Goal: Book appointment/travel/reservation

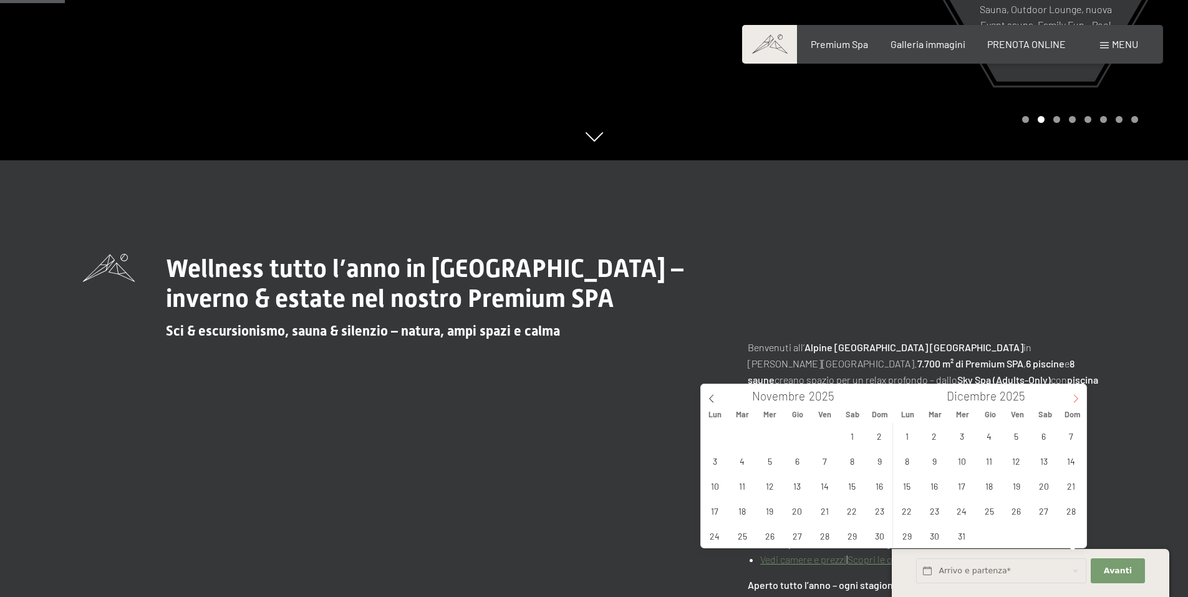
click at [1075, 399] on icon at bounding box center [1076, 398] width 9 height 9
type input "2026"
click at [822, 513] on span "26" at bounding box center [825, 510] width 24 height 24
click at [992, 429] on span "1" at bounding box center [990, 436] width 24 height 24
type input "Ven. 26/12/2025 - Gio. 01/01/2026"
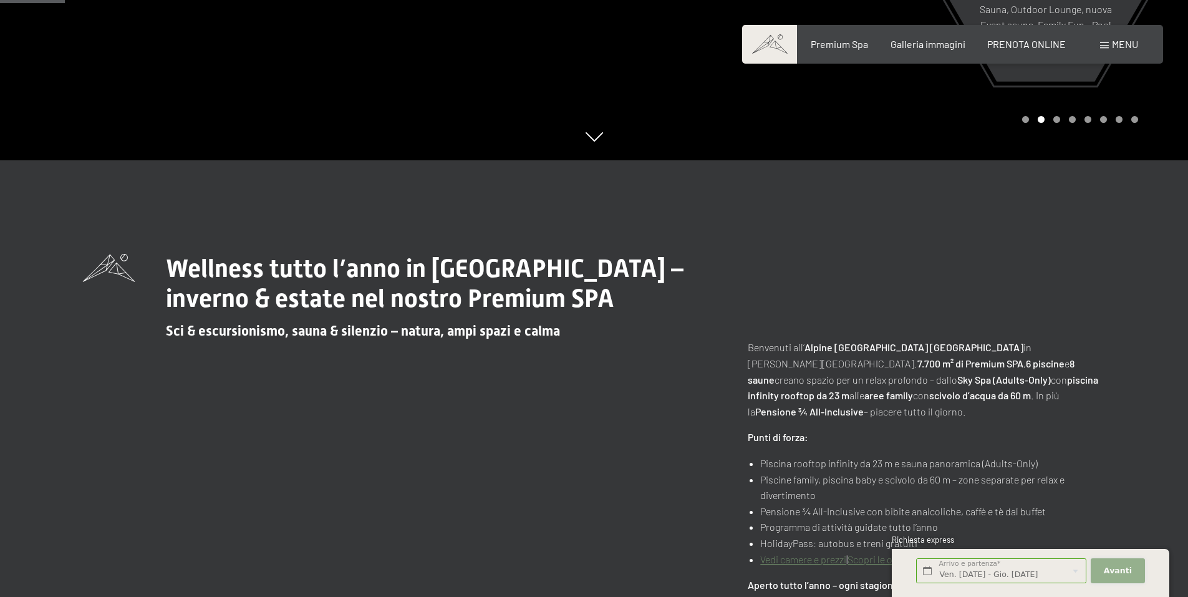
click at [1119, 571] on span "Avanti" at bounding box center [1118, 570] width 28 height 11
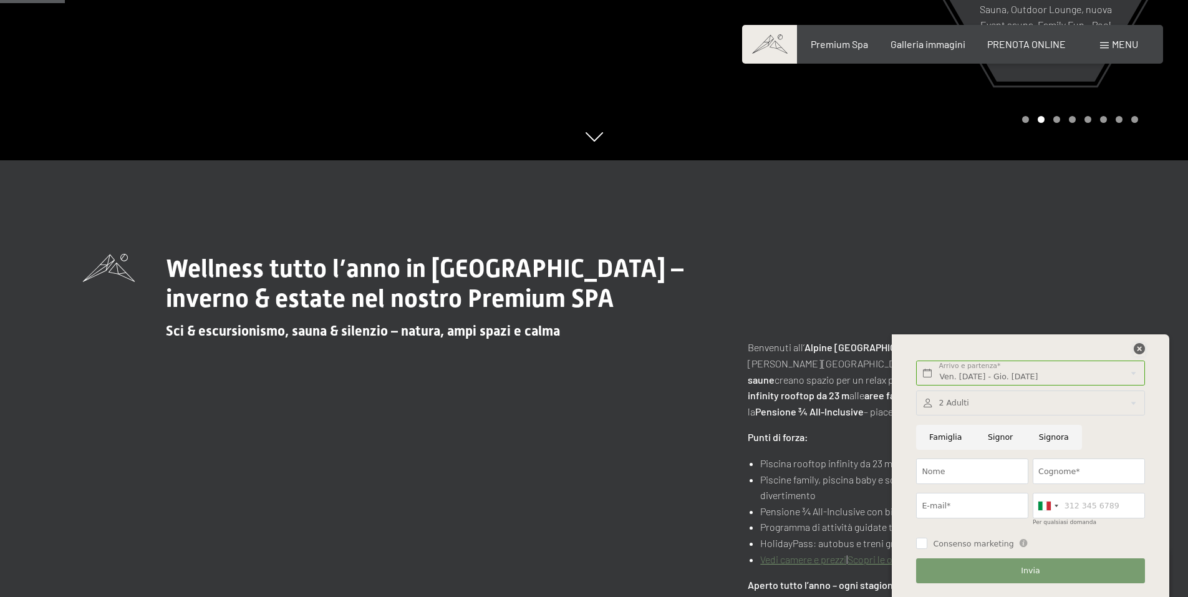
click at [1140, 351] on icon at bounding box center [1139, 348] width 11 height 11
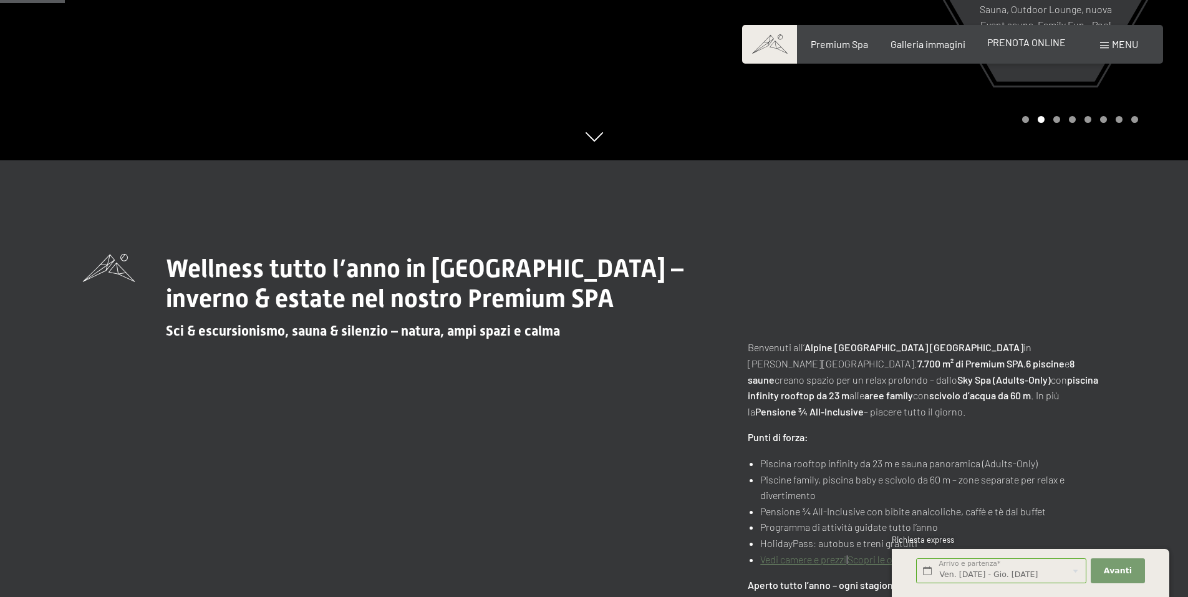
click at [1049, 49] on div "PRENOTA ONLINE" at bounding box center [1027, 43] width 79 height 14
click at [1046, 41] on span "PRENOTA ONLINE" at bounding box center [1027, 42] width 79 height 12
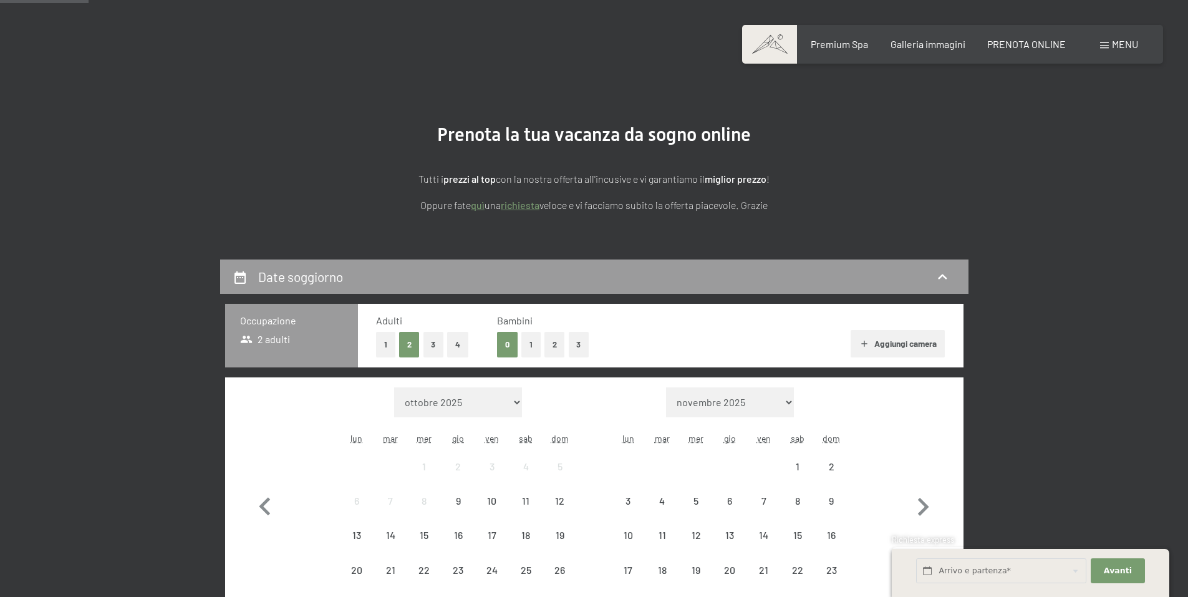
scroll to position [250, 0]
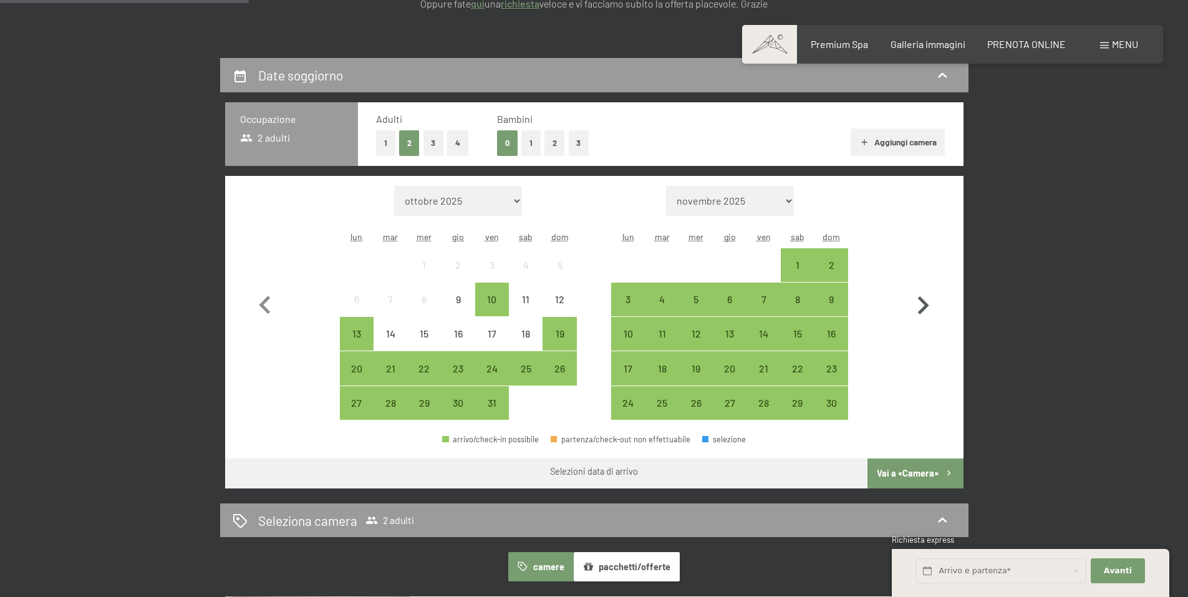
click at [922, 310] on icon "button" at bounding box center [923, 305] width 11 height 18
select select "2025-11-01"
select select "2025-12-01"
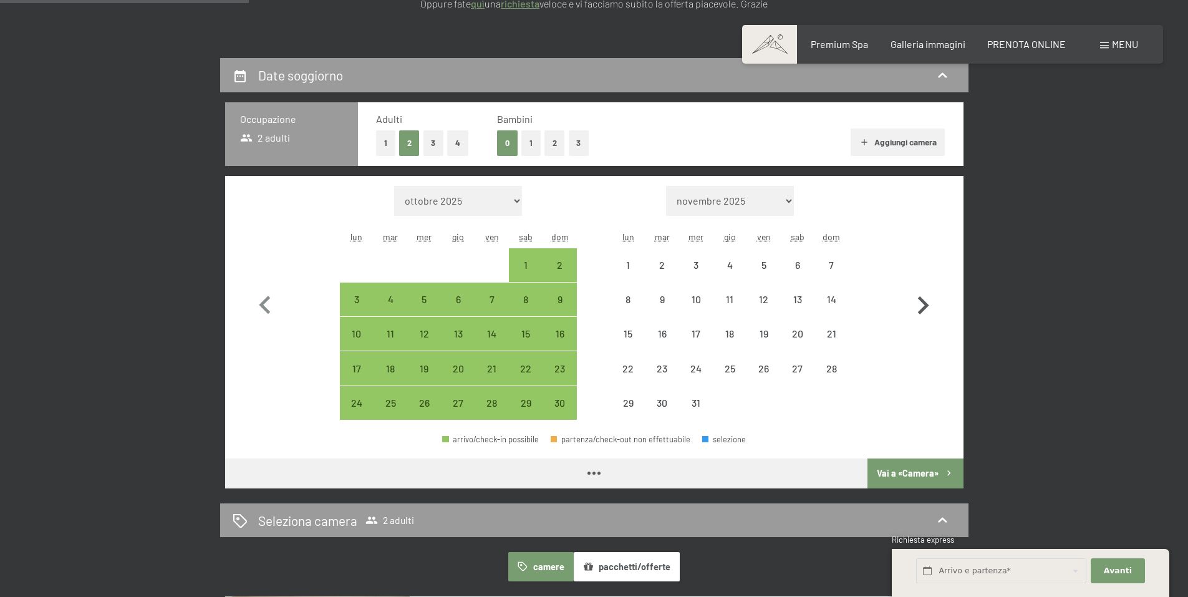
click at [922, 310] on icon "button" at bounding box center [923, 305] width 11 height 18
select select "2025-12-01"
select select "2026-01-01"
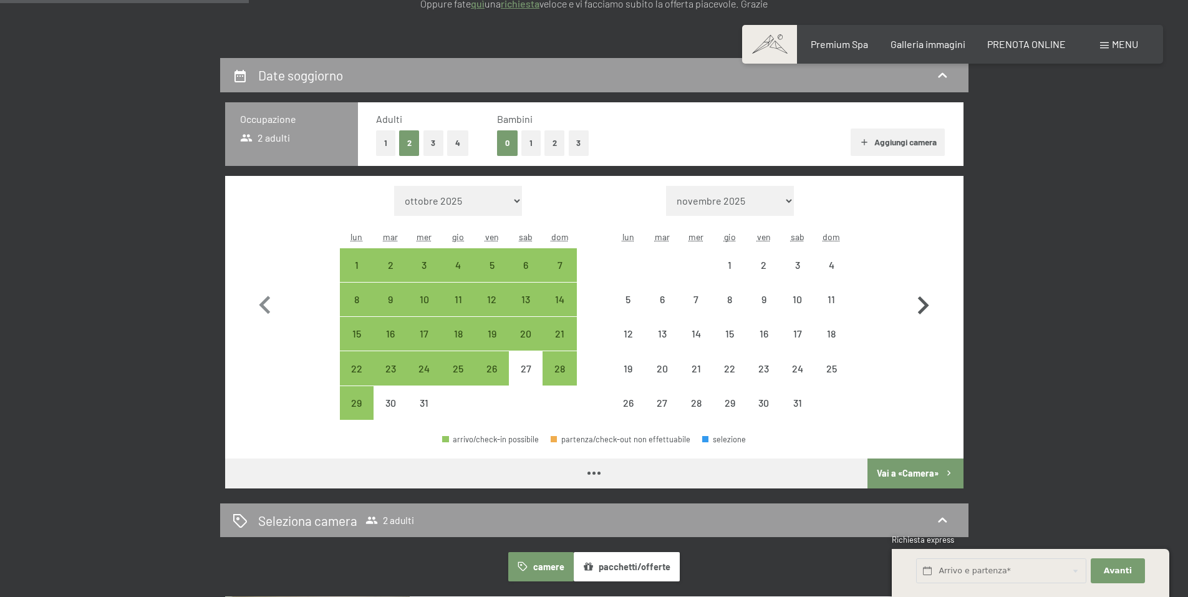
select select "2025-12-01"
select select "2026-01-01"
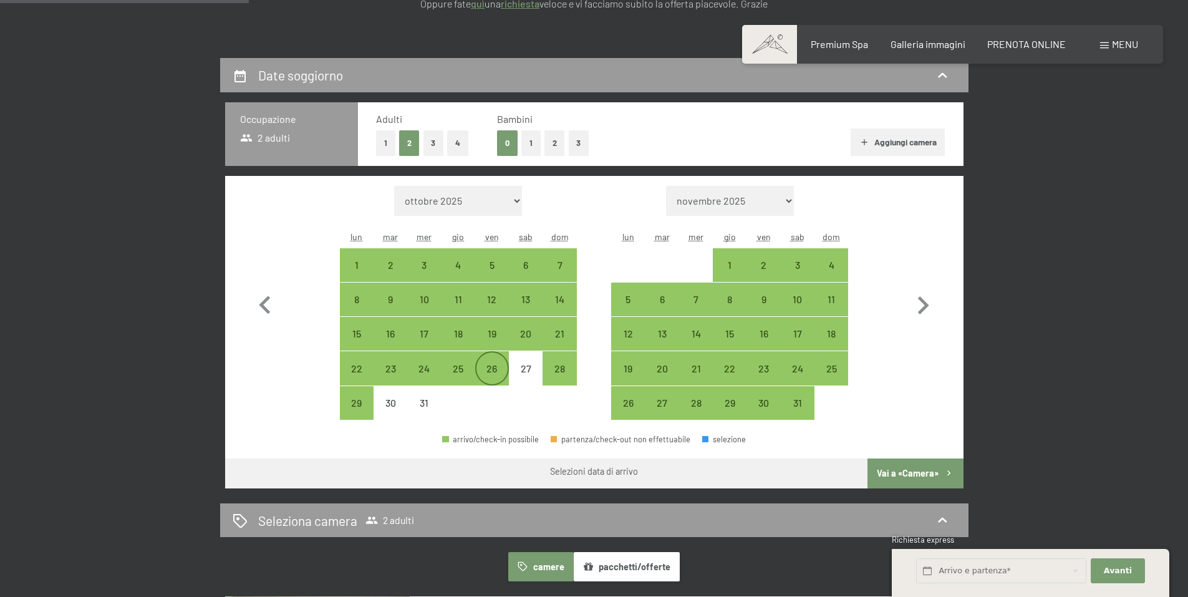
click at [499, 371] on div "26" at bounding box center [492, 379] width 31 height 31
select select "2025-12-01"
select select "2026-01-01"
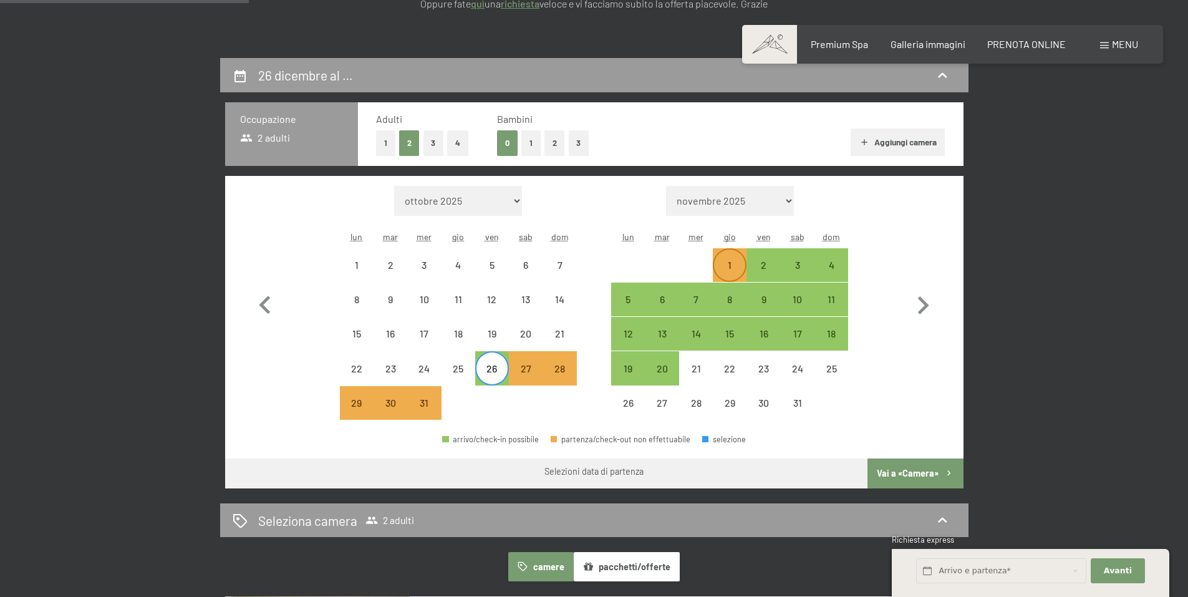
click at [737, 270] on div "1" at bounding box center [729, 275] width 31 height 31
select select "2025-12-01"
select select "2026-01-01"
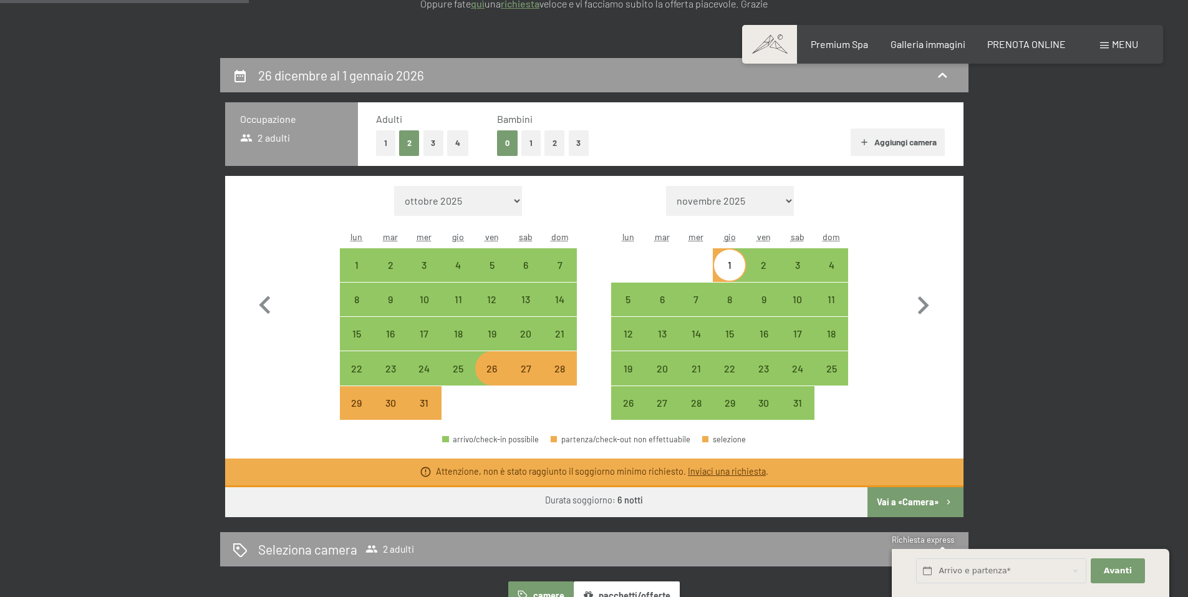
click at [935, 507] on button "Vai a «Camera»" at bounding box center [915, 502] width 95 height 30
select select "2025-12-01"
select select "2026-01-01"
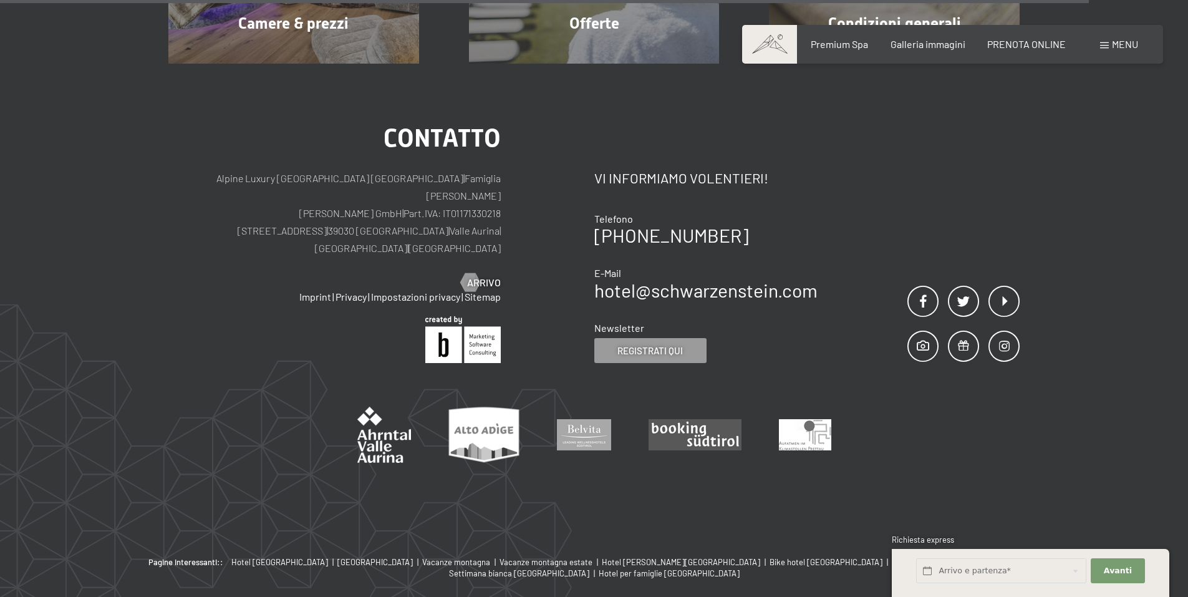
scroll to position [971, 0]
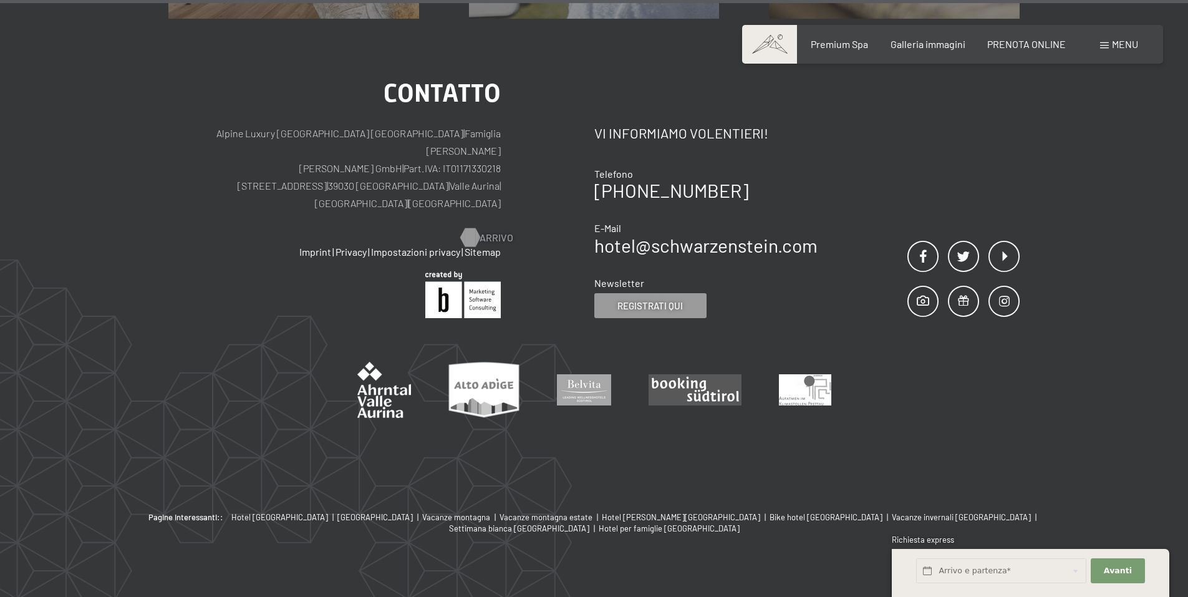
click at [475, 228] on div at bounding box center [470, 237] width 11 height 19
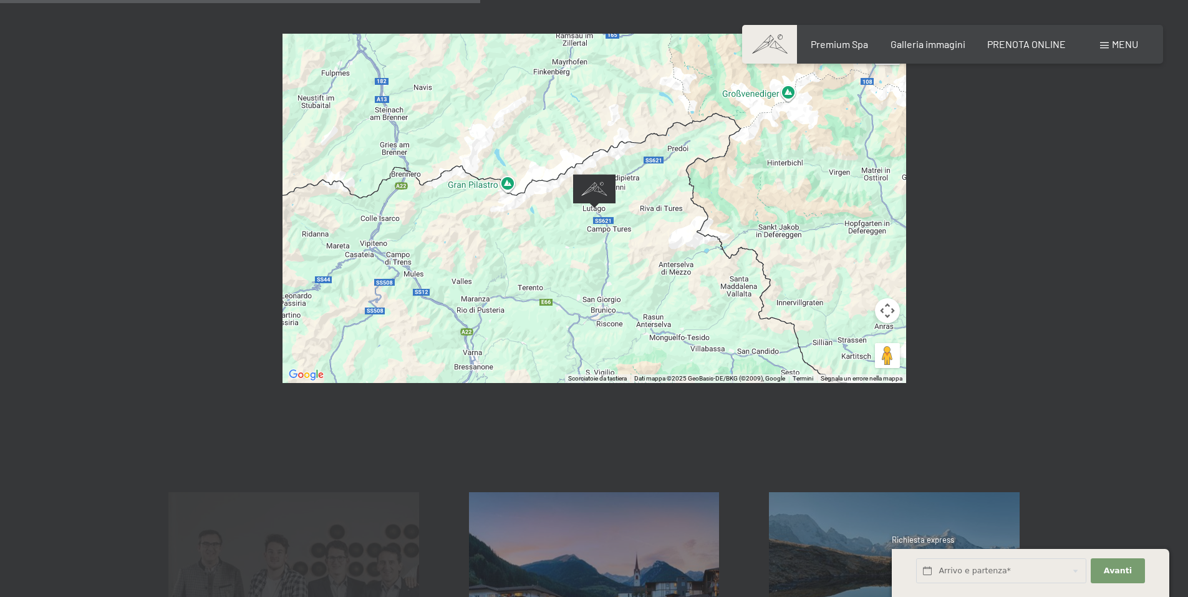
scroll to position [499, 0]
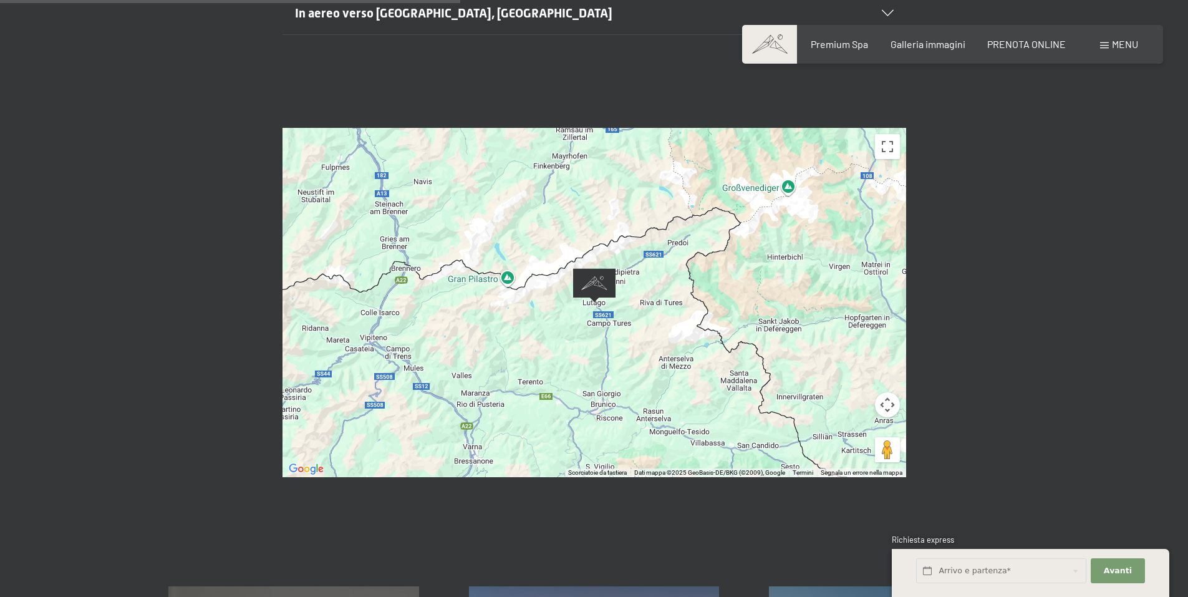
drag, startPoint x: 634, startPoint y: 349, endPoint x: 638, endPoint y: 313, distance: 35.8
click at [638, 313] on div at bounding box center [595, 302] width 624 height 349
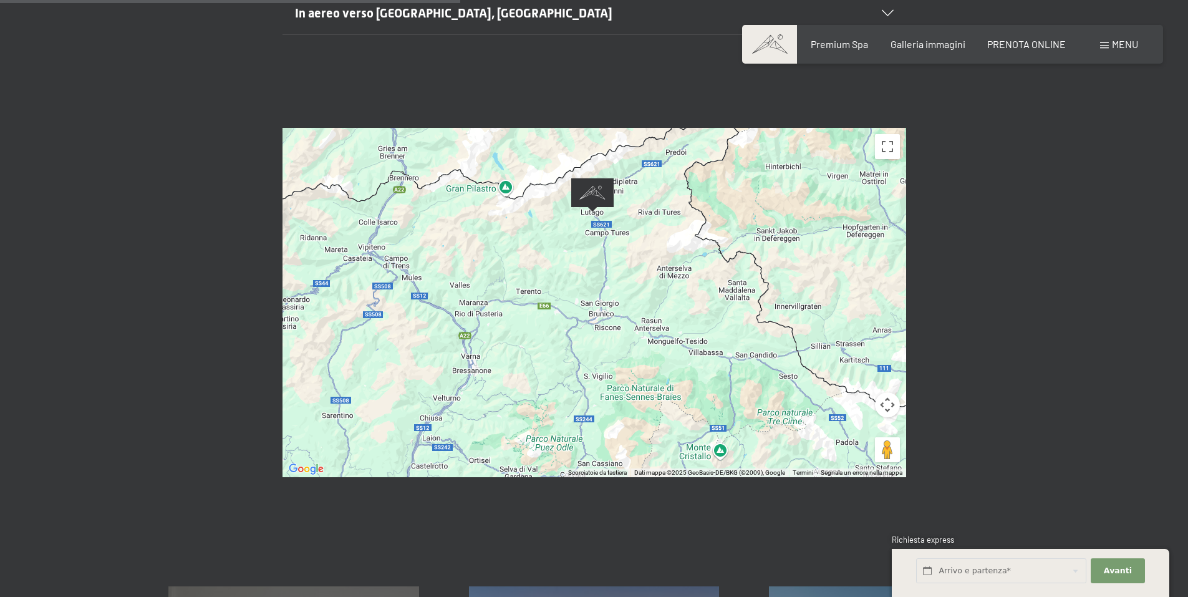
drag, startPoint x: 665, startPoint y: 367, endPoint x: 663, endPoint y: 274, distance: 92.3
click at [663, 274] on div at bounding box center [595, 302] width 624 height 349
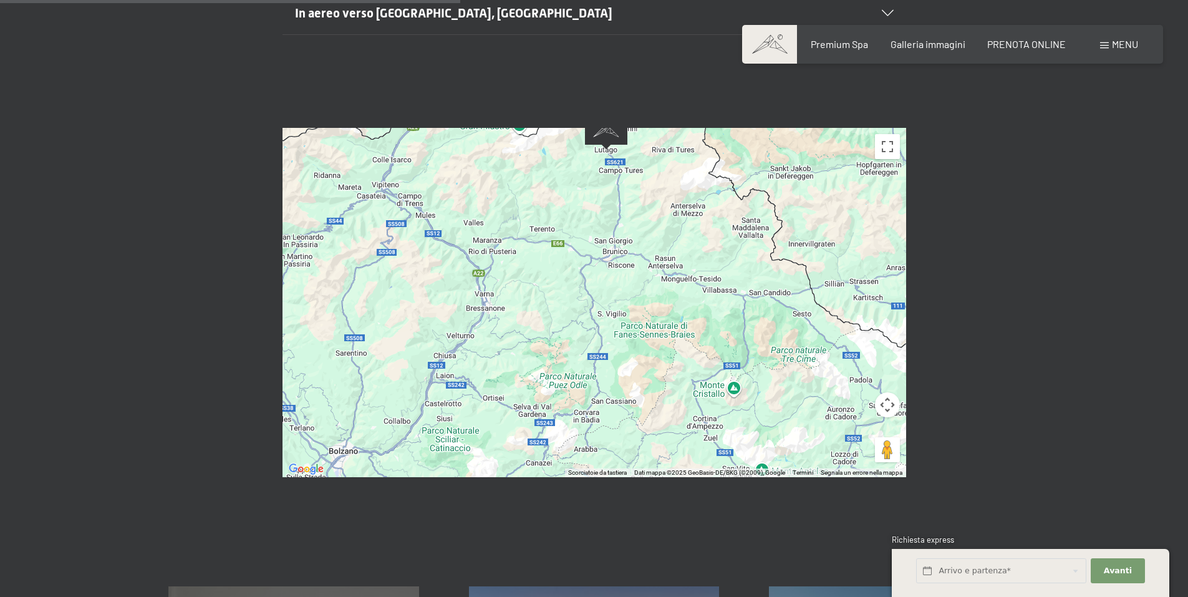
drag, startPoint x: 681, startPoint y: 283, endPoint x: 684, endPoint y: 251, distance: 32.0
click at [684, 251] on div at bounding box center [595, 302] width 624 height 349
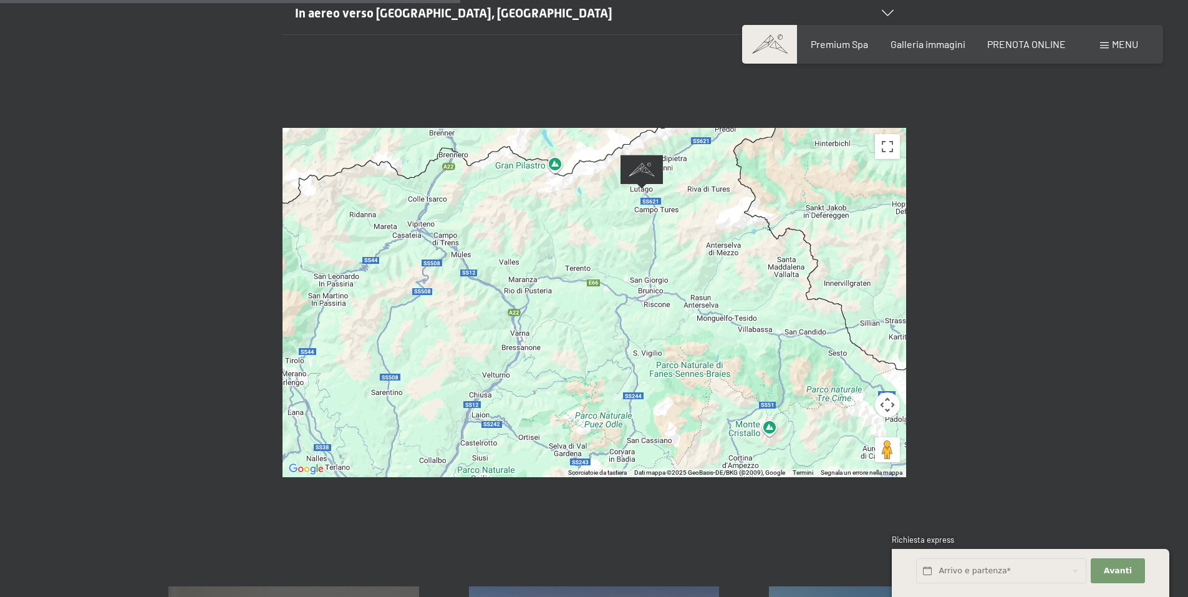
drag, startPoint x: 535, startPoint y: 271, endPoint x: 572, endPoint y: 312, distance: 55.2
click at [572, 312] on div at bounding box center [595, 302] width 624 height 349
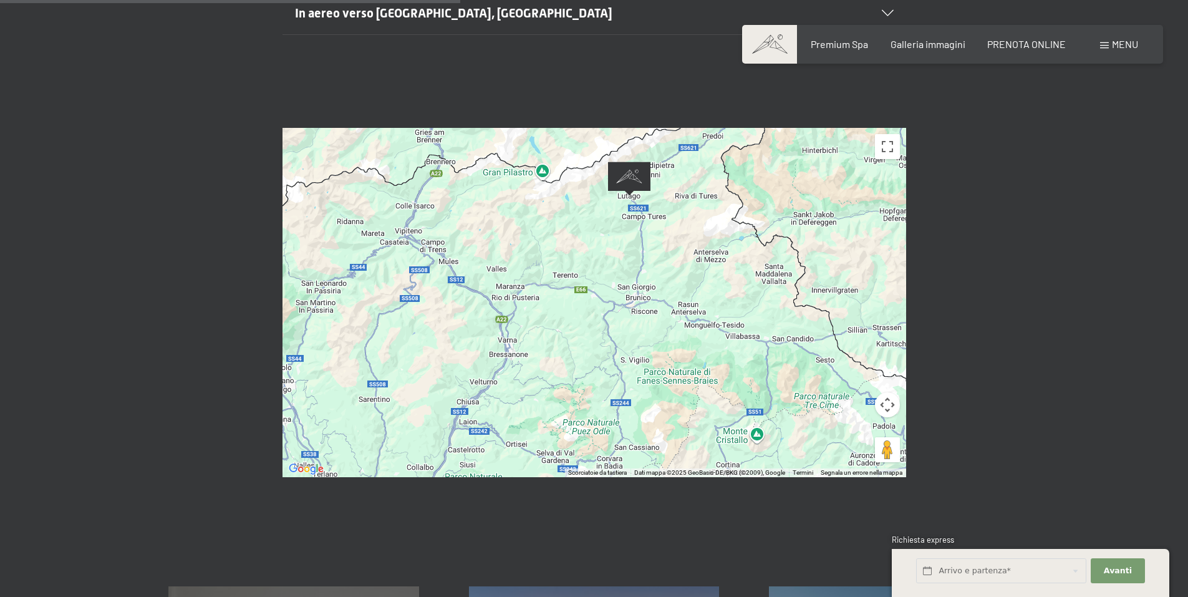
drag, startPoint x: 580, startPoint y: 291, endPoint x: 566, endPoint y: 299, distance: 15.6
click at [566, 299] on div at bounding box center [595, 302] width 624 height 349
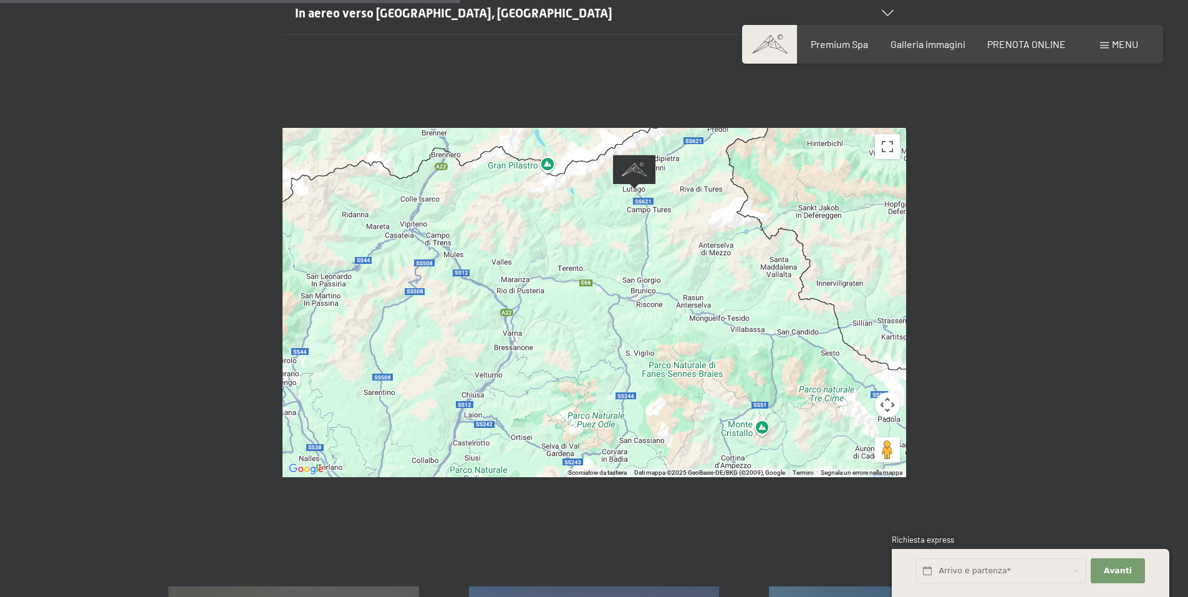
drag, startPoint x: 588, startPoint y: 284, endPoint x: 595, endPoint y: 275, distance: 11.6
click at [595, 275] on div at bounding box center [595, 302] width 624 height 349
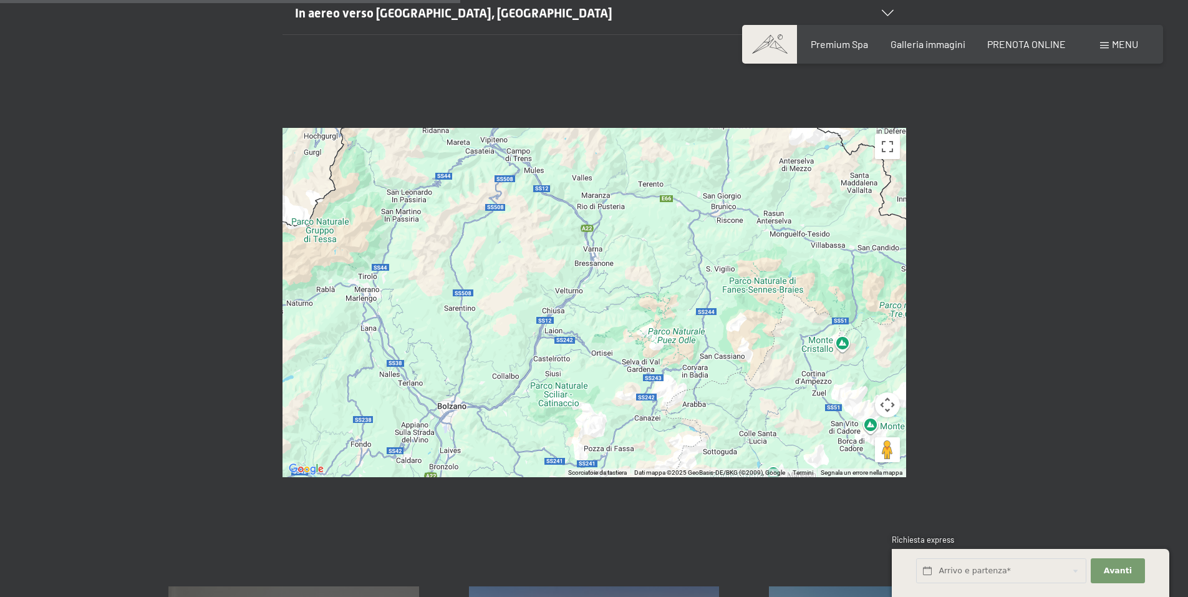
drag, startPoint x: 533, startPoint y: 281, endPoint x: 616, endPoint y: 195, distance: 118.7
click at [616, 196] on div at bounding box center [595, 302] width 624 height 349
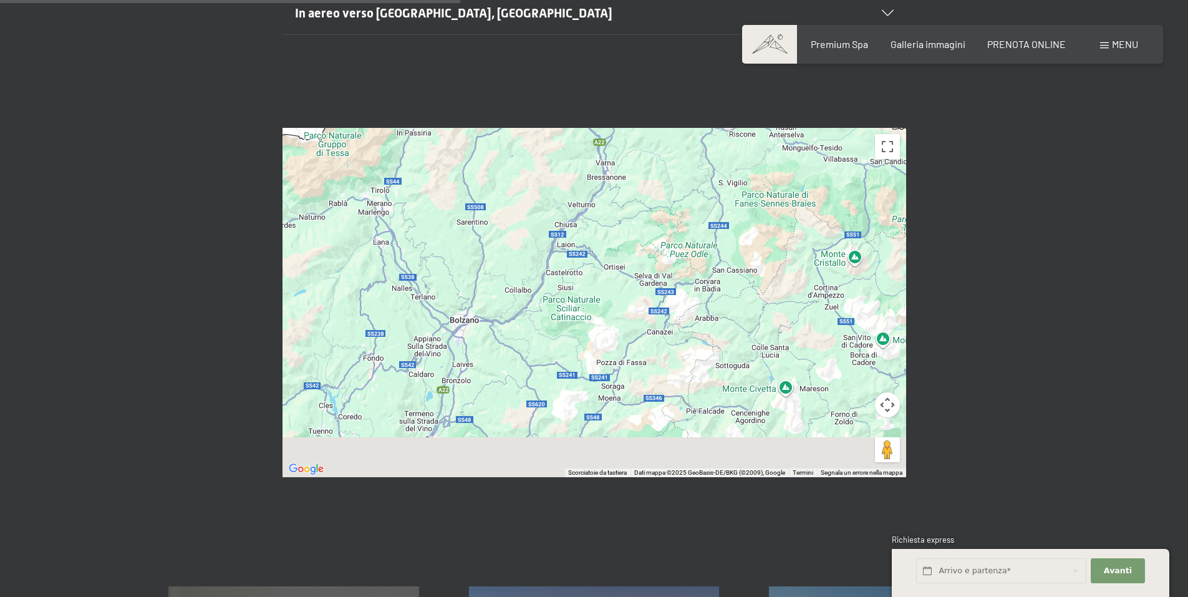
drag, startPoint x: 598, startPoint y: 249, endPoint x: 601, endPoint y: 238, distance: 11.1
click at [600, 238] on div at bounding box center [595, 302] width 624 height 349
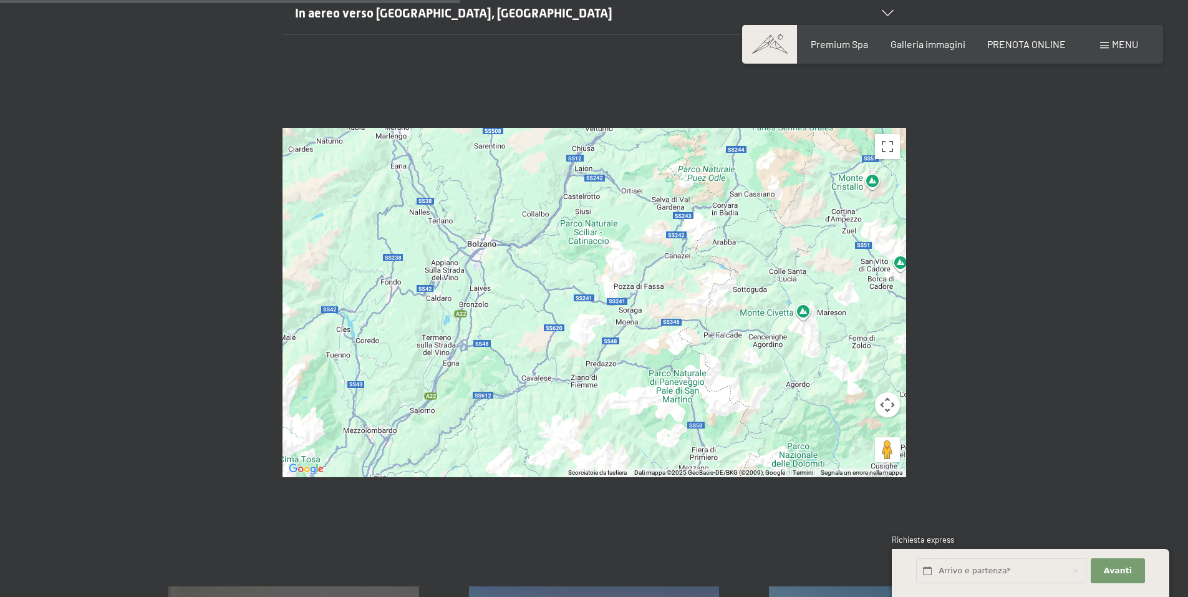
drag, startPoint x: 502, startPoint y: 347, endPoint x: 515, endPoint y: 291, distance: 57.8
click at [515, 291] on div at bounding box center [595, 302] width 624 height 349
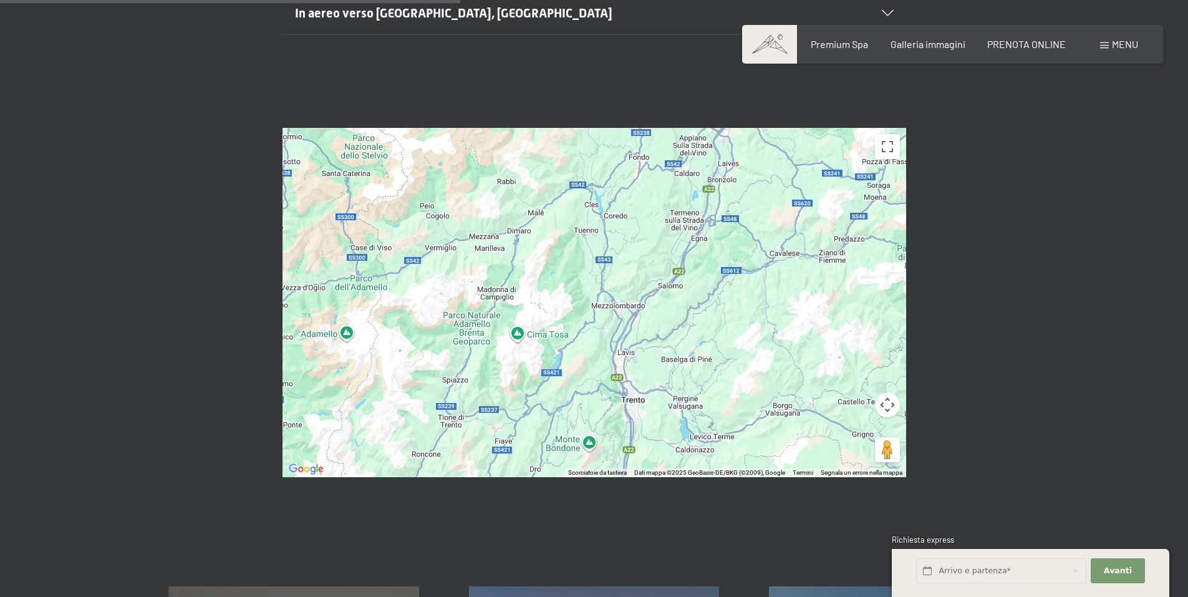
drag, startPoint x: 506, startPoint y: 395, endPoint x: 757, endPoint y: 268, distance: 280.9
click at [757, 268] on div at bounding box center [595, 302] width 624 height 349
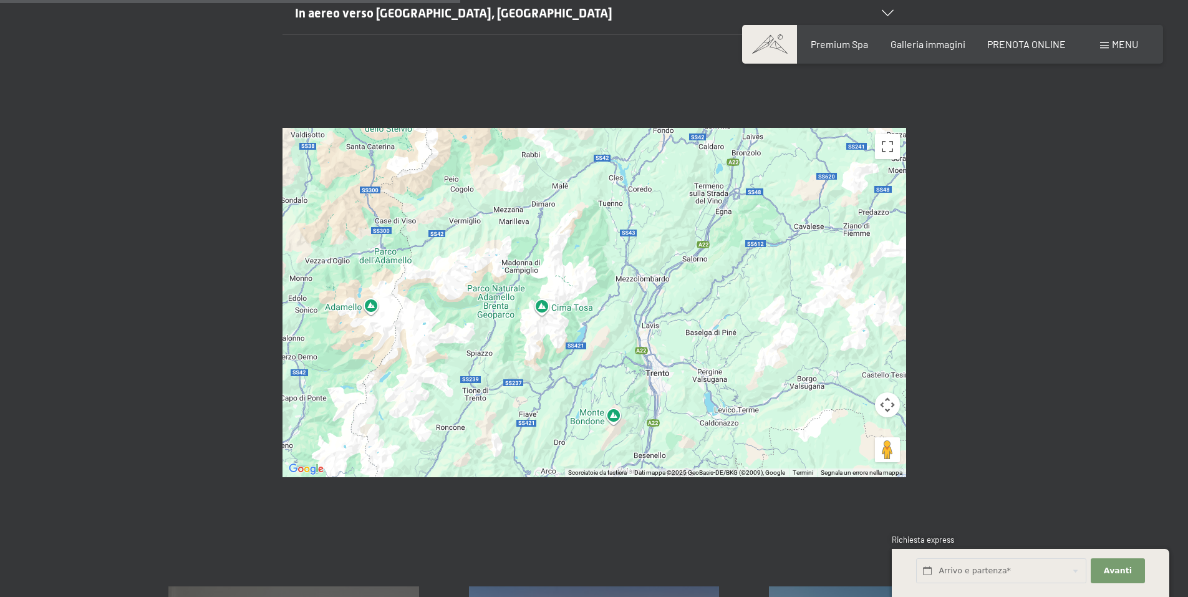
drag, startPoint x: 510, startPoint y: 323, endPoint x: 535, endPoint y: 294, distance: 38.0
click at [535, 294] on div at bounding box center [595, 302] width 624 height 349
click at [694, 289] on div at bounding box center [595, 302] width 624 height 349
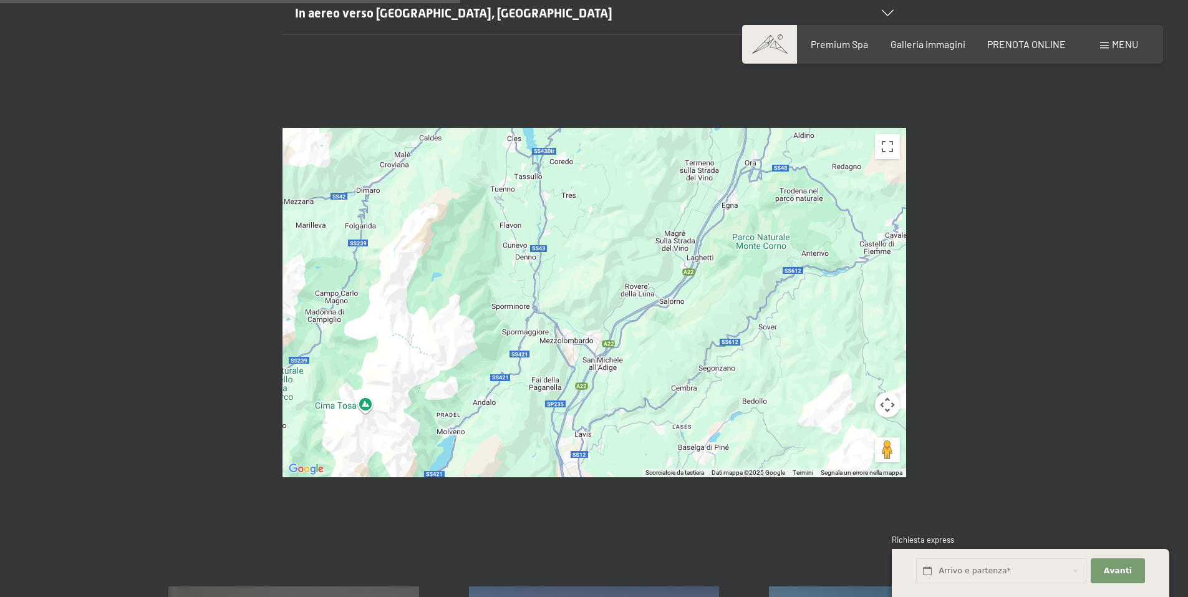
drag, startPoint x: 541, startPoint y: 281, endPoint x: 517, endPoint y: 389, distance: 109.9
click at [510, 396] on div at bounding box center [595, 302] width 624 height 349
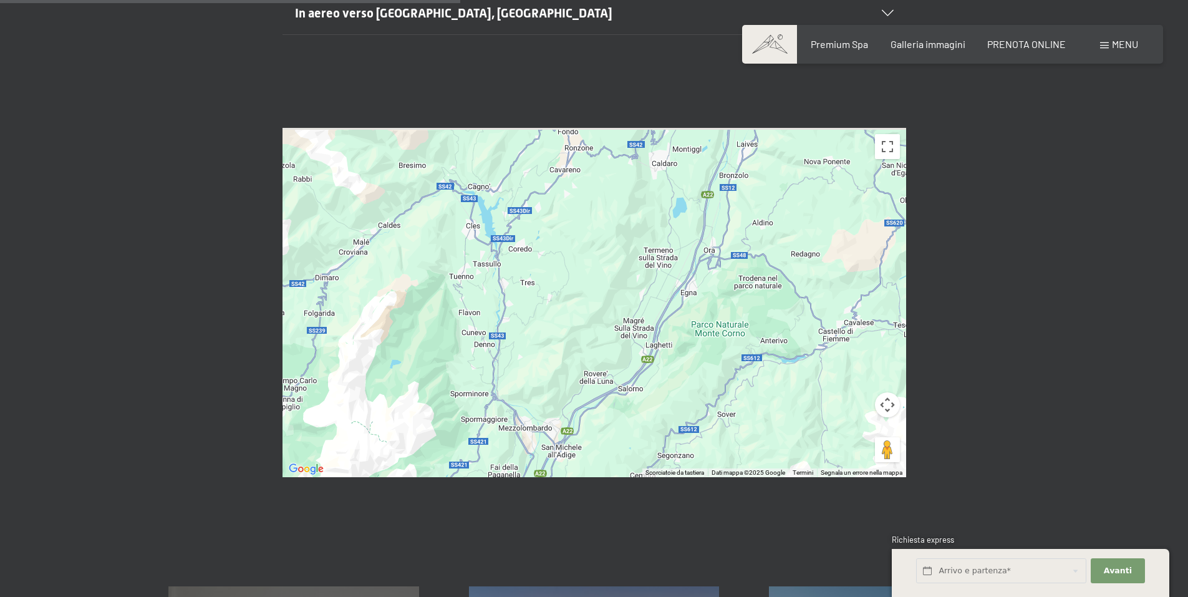
drag, startPoint x: 628, startPoint y: 230, endPoint x: 587, endPoint y: 319, distance: 98.3
click at [587, 319] on div at bounding box center [595, 302] width 624 height 349
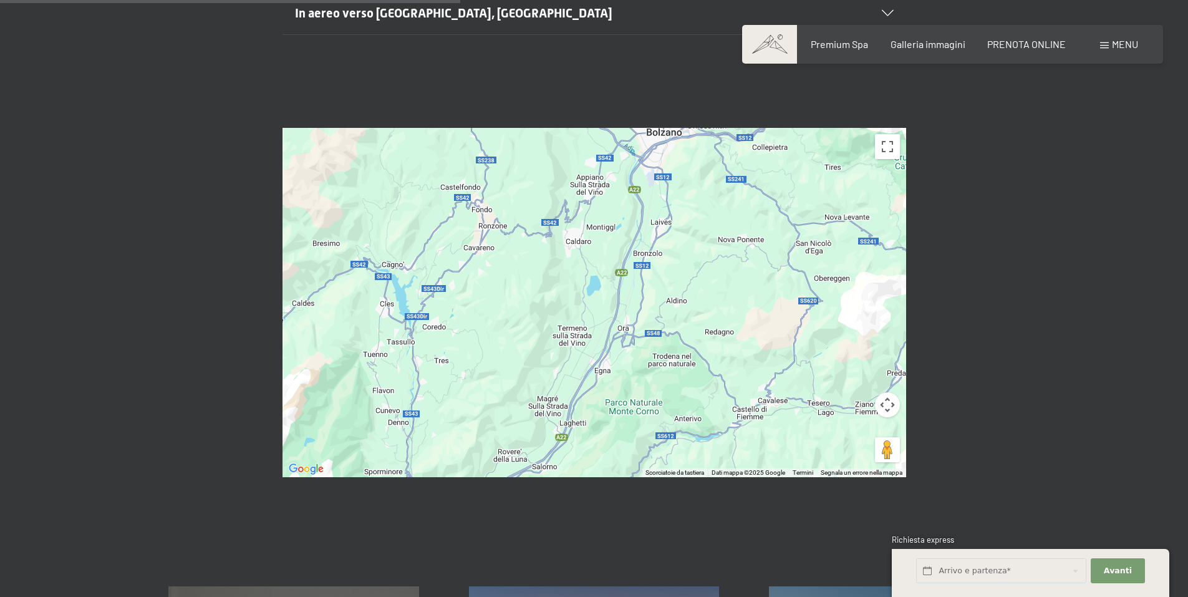
drag, startPoint x: 731, startPoint y: 294, endPoint x: 646, endPoint y: 363, distance: 109.0
click at [646, 363] on div at bounding box center [595, 302] width 624 height 349
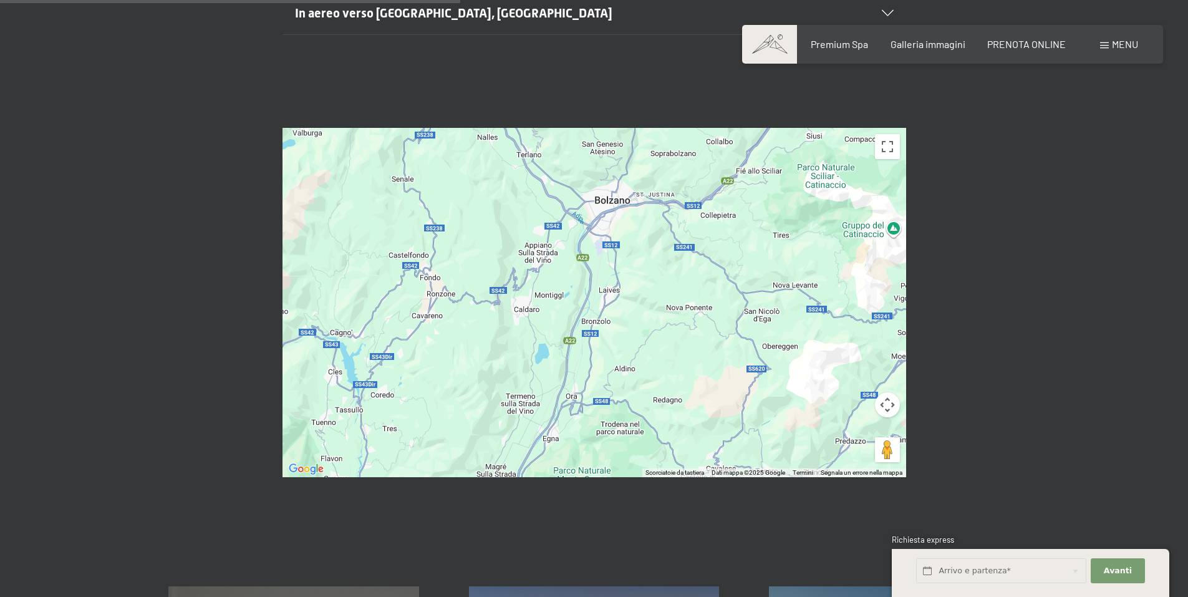
drag, startPoint x: 768, startPoint y: 296, endPoint x: 715, endPoint y: 364, distance: 86.2
click at [715, 364] on div at bounding box center [595, 302] width 624 height 349
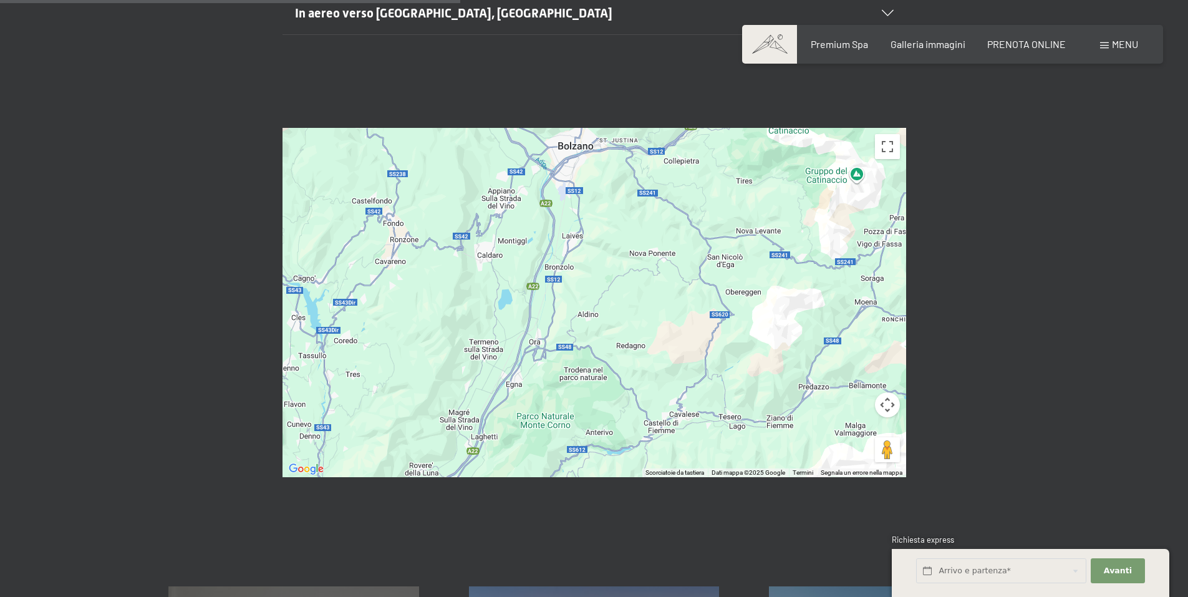
drag, startPoint x: 773, startPoint y: 201, endPoint x: 736, endPoint y: 148, distance: 65.4
click at [736, 148] on div at bounding box center [595, 302] width 624 height 349
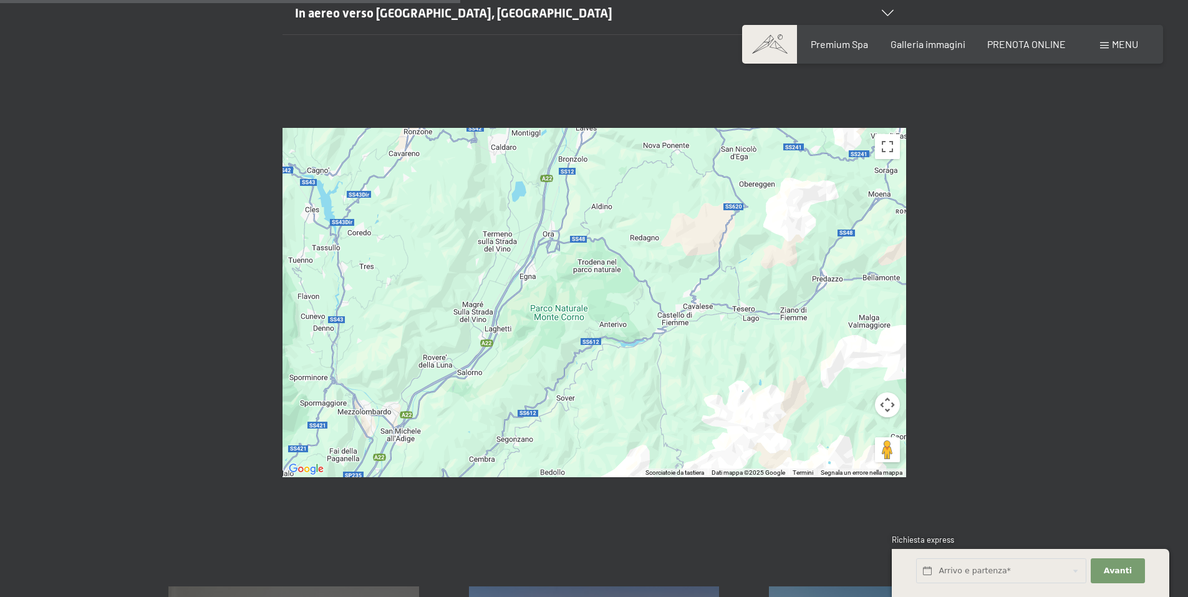
drag, startPoint x: 749, startPoint y: 308, endPoint x: 759, endPoint y: 256, distance: 52.6
click at [759, 256] on div at bounding box center [595, 302] width 624 height 349
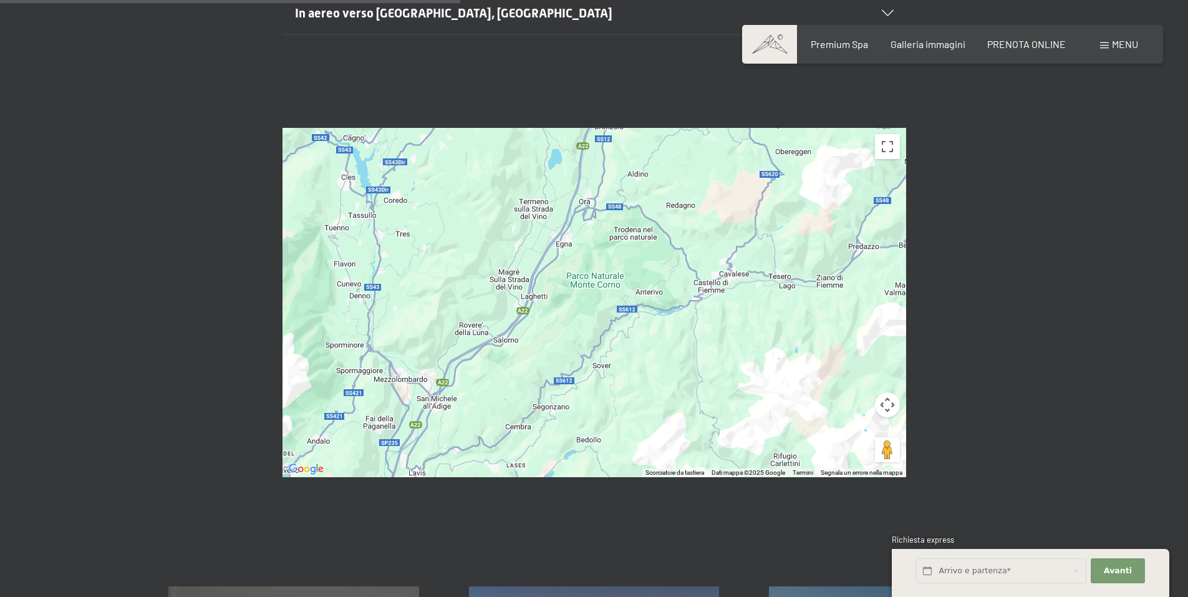
drag, startPoint x: 689, startPoint y: 362, endPoint x: 739, endPoint y: 313, distance: 69.7
click at [739, 313] on div at bounding box center [595, 302] width 624 height 349
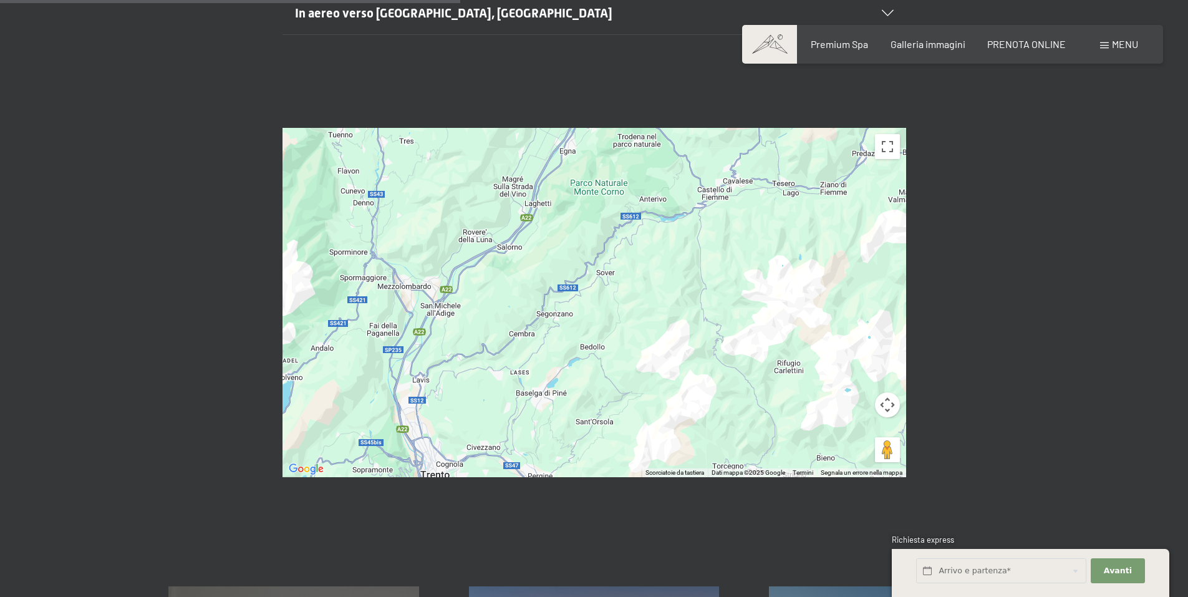
drag, startPoint x: 677, startPoint y: 334, endPoint x: 673, endPoint y: 249, distance: 85.6
click at [673, 249] on div at bounding box center [595, 302] width 624 height 349
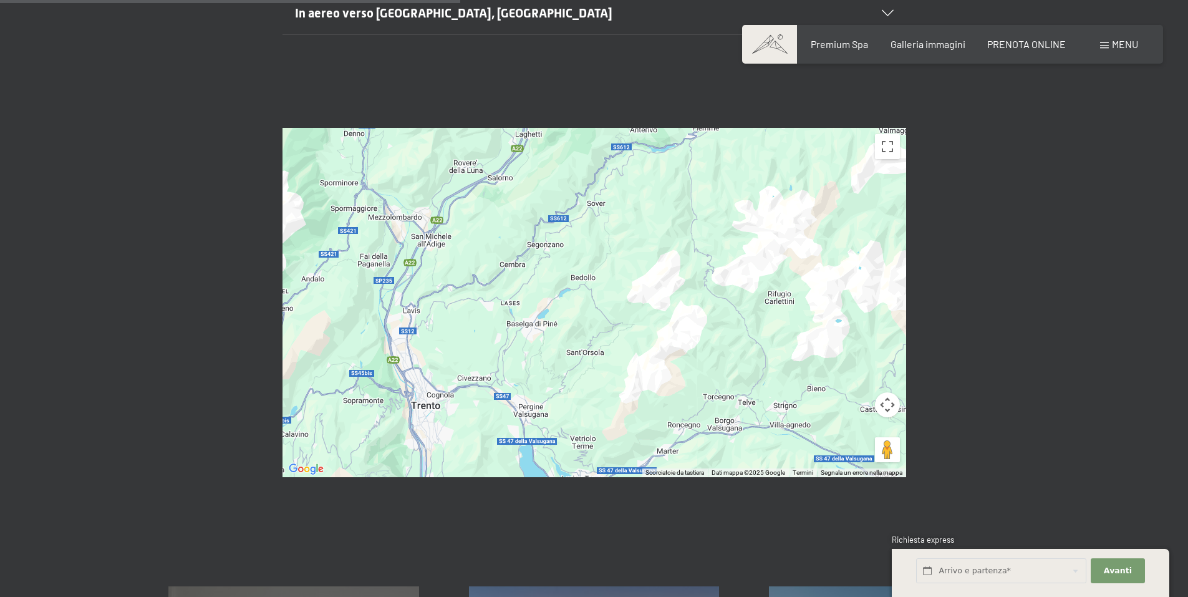
drag, startPoint x: 681, startPoint y: 306, endPoint x: 672, endPoint y: 242, distance: 64.8
click at [672, 242] on div at bounding box center [595, 302] width 624 height 349
click at [643, 333] on div at bounding box center [595, 302] width 624 height 349
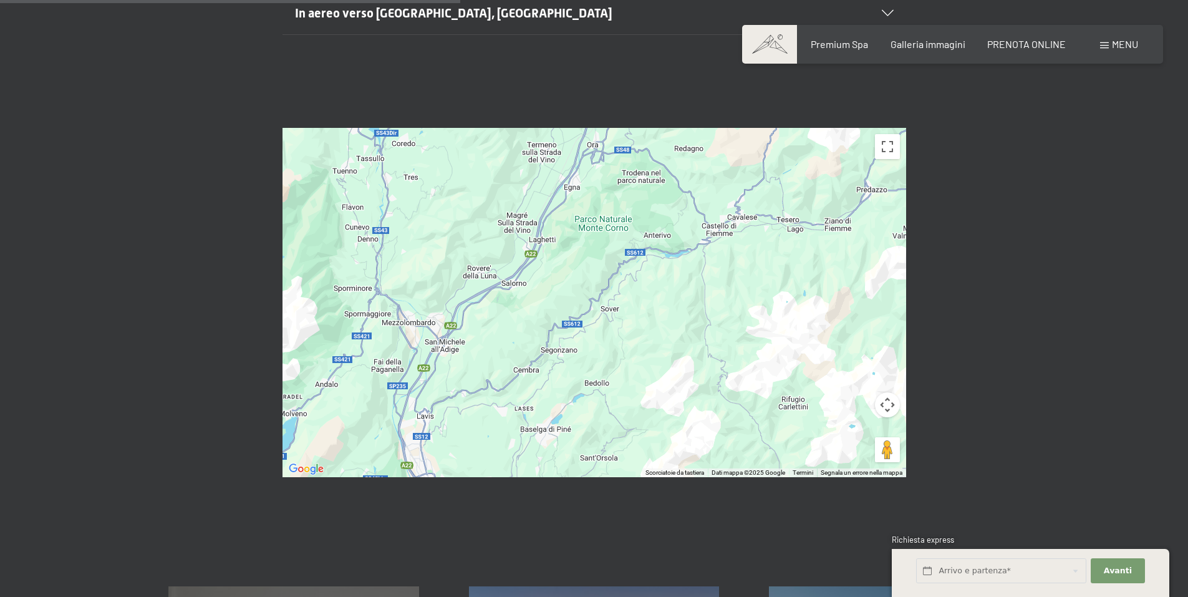
drag, startPoint x: 661, startPoint y: 258, endPoint x: 673, endPoint y: 381, distance: 124.1
click at [673, 381] on div at bounding box center [595, 302] width 624 height 349
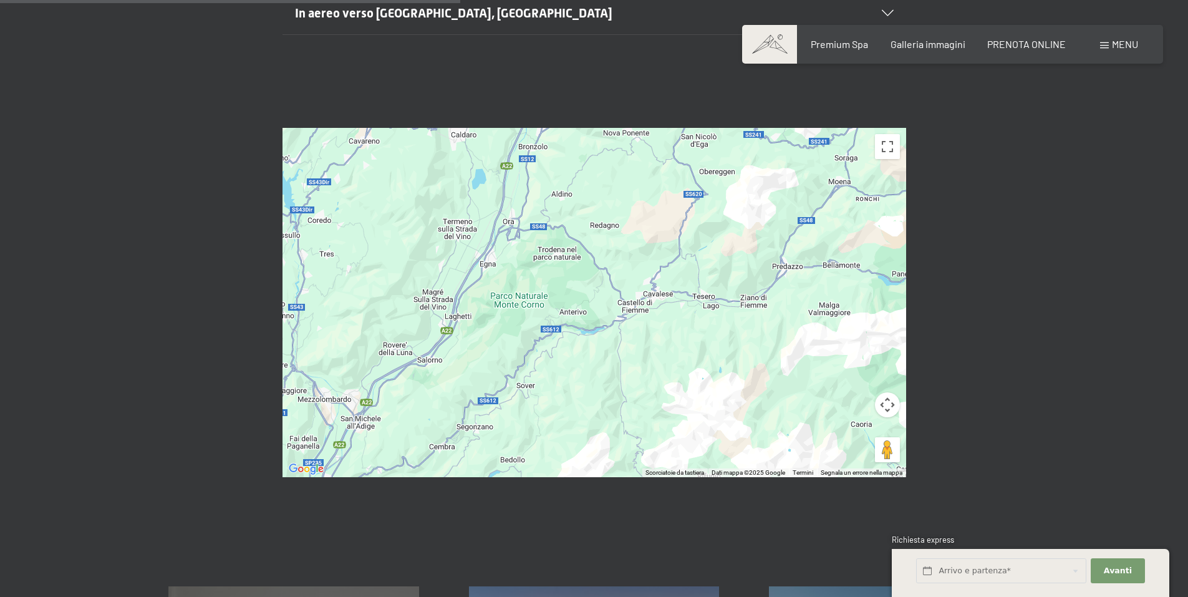
drag, startPoint x: 742, startPoint y: 279, endPoint x: 656, endPoint y: 338, distance: 104.5
click at [656, 338] on div at bounding box center [595, 302] width 624 height 349
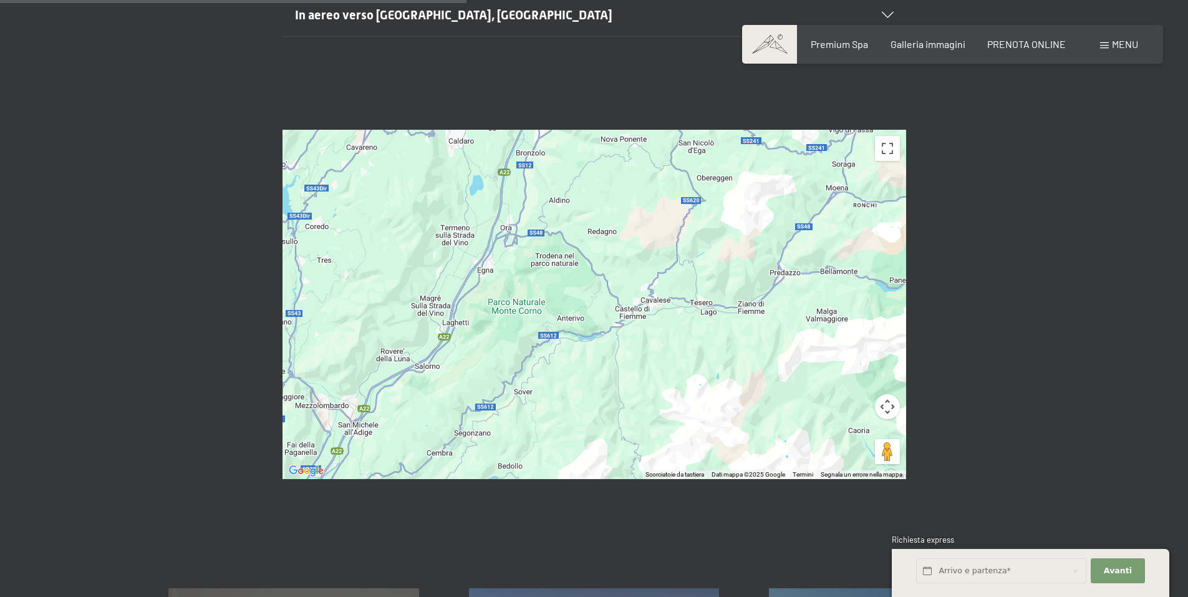
scroll to position [622, 0]
